Goal: Book appointment/travel/reservation

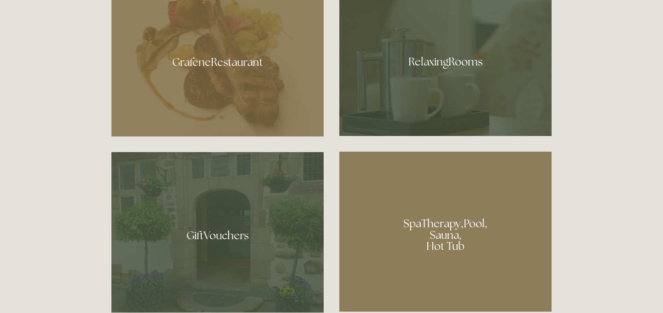
scroll to position [571, 0]
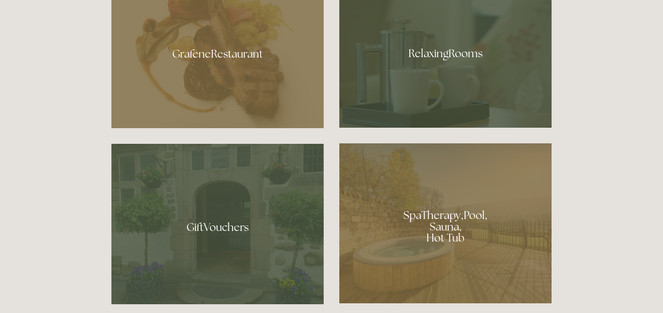
click at [185, 46] on div at bounding box center [217, 50] width 212 height 155
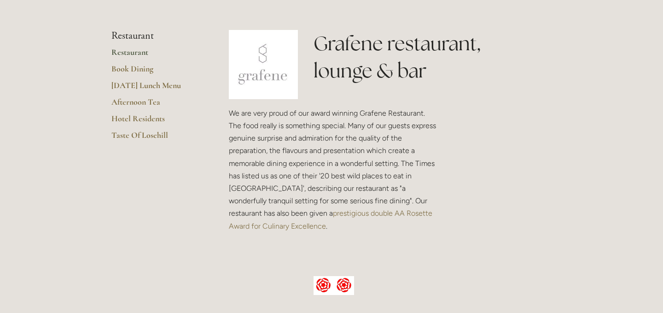
scroll to position [208, 0]
click at [136, 116] on link "Hotel Residents" at bounding box center [155, 121] width 88 height 17
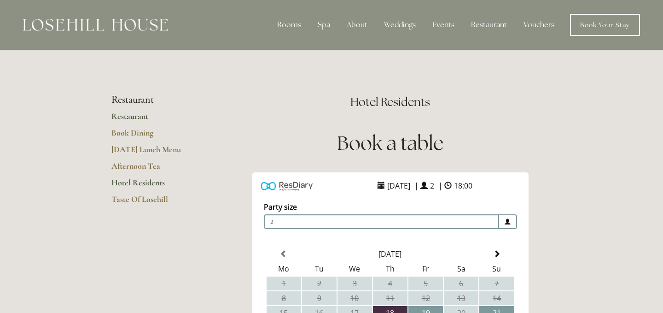
click at [132, 116] on link "Restaurant" at bounding box center [155, 119] width 88 height 17
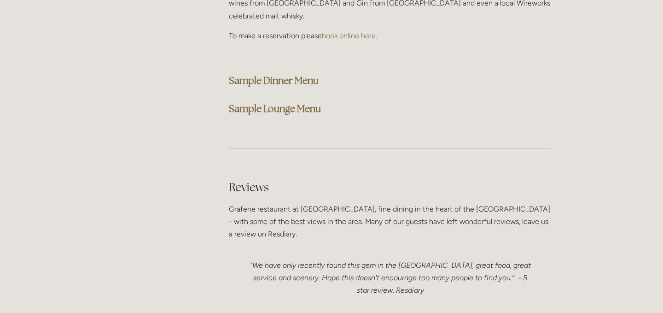
scroll to position [2415, 0]
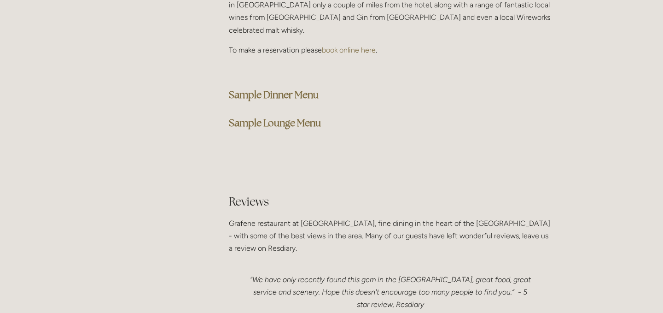
click at [283, 88] on strong "Sample Dinner Menu" at bounding box center [274, 94] width 90 height 12
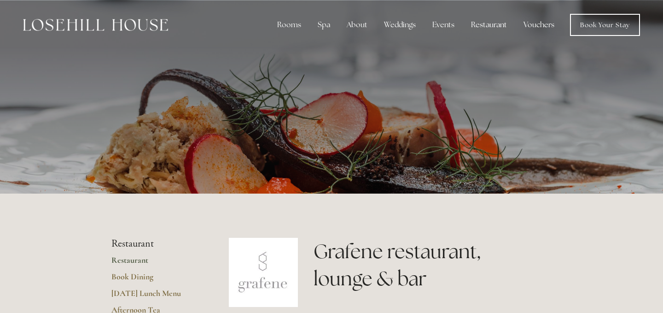
scroll to position [0, 0]
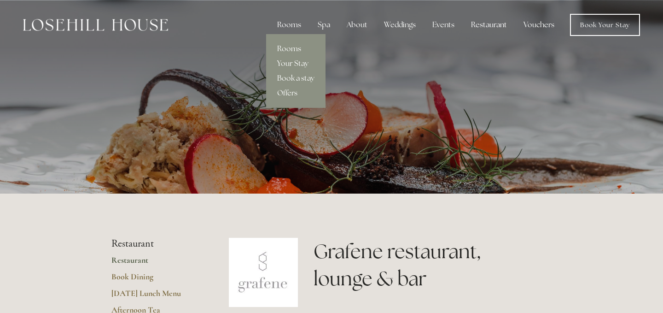
click at [293, 24] on div "Rooms" at bounding box center [289, 25] width 39 height 18
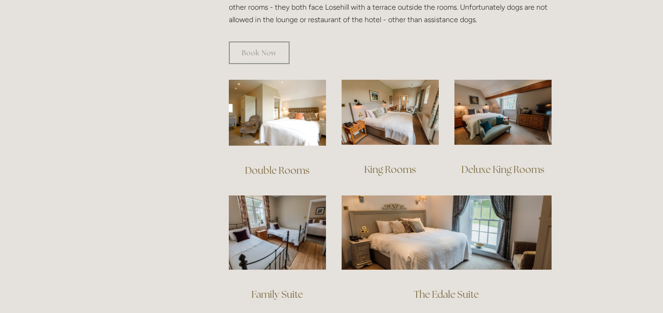
scroll to position [597, 0]
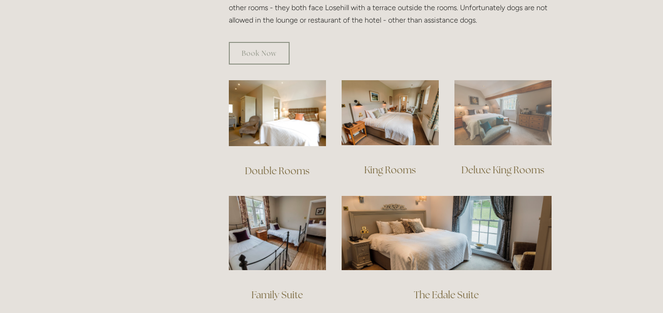
click at [508, 101] on img at bounding box center [502, 112] width 97 height 65
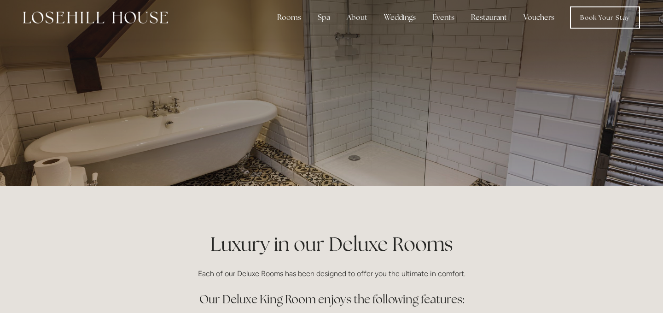
scroll to position [4, 0]
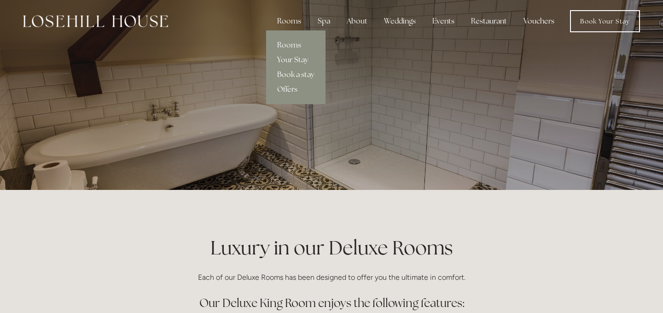
click at [293, 24] on div "Rooms" at bounding box center [289, 21] width 39 height 18
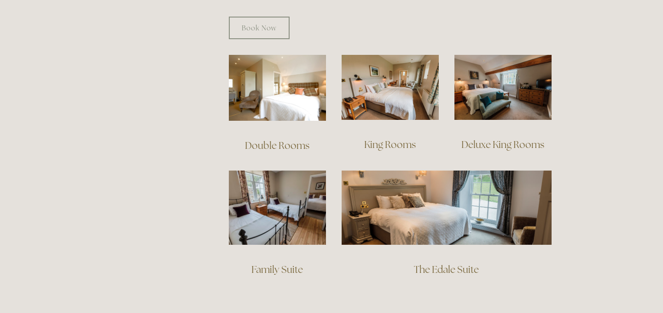
scroll to position [621, 0]
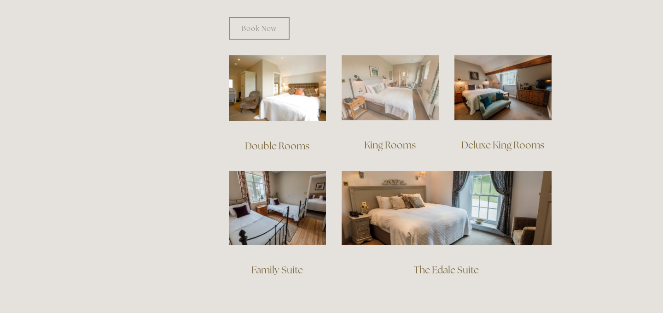
click at [399, 78] on img at bounding box center [390, 87] width 97 height 65
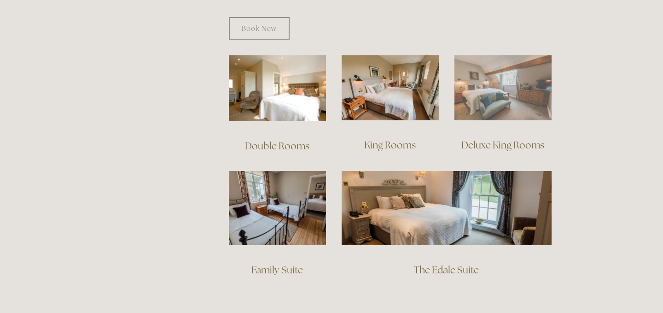
click at [494, 75] on img at bounding box center [502, 87] width 97 height 65
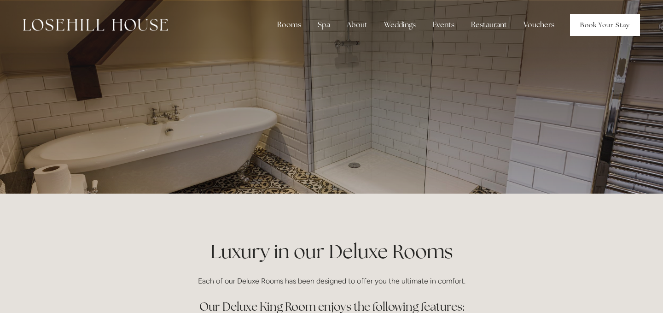
click at [611, 22] on link "Book Your Stay" at bounding box center [605, 25] width 70 height 22
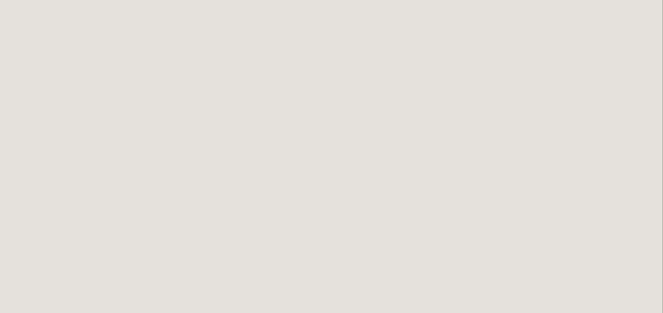
scroll to position [118, 0]
